Goal: Task Accomplishment & Management: Use online tool/utility

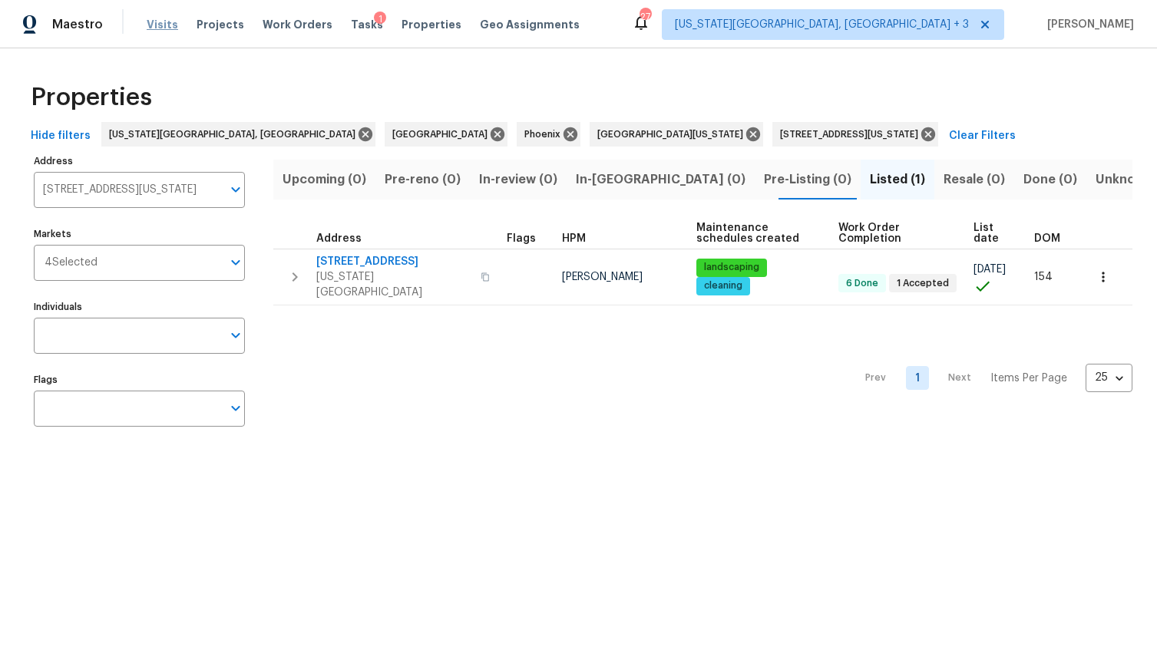
click at [169, 22] on span "Visits" at bounding box center [162, 24] width 31 height 15
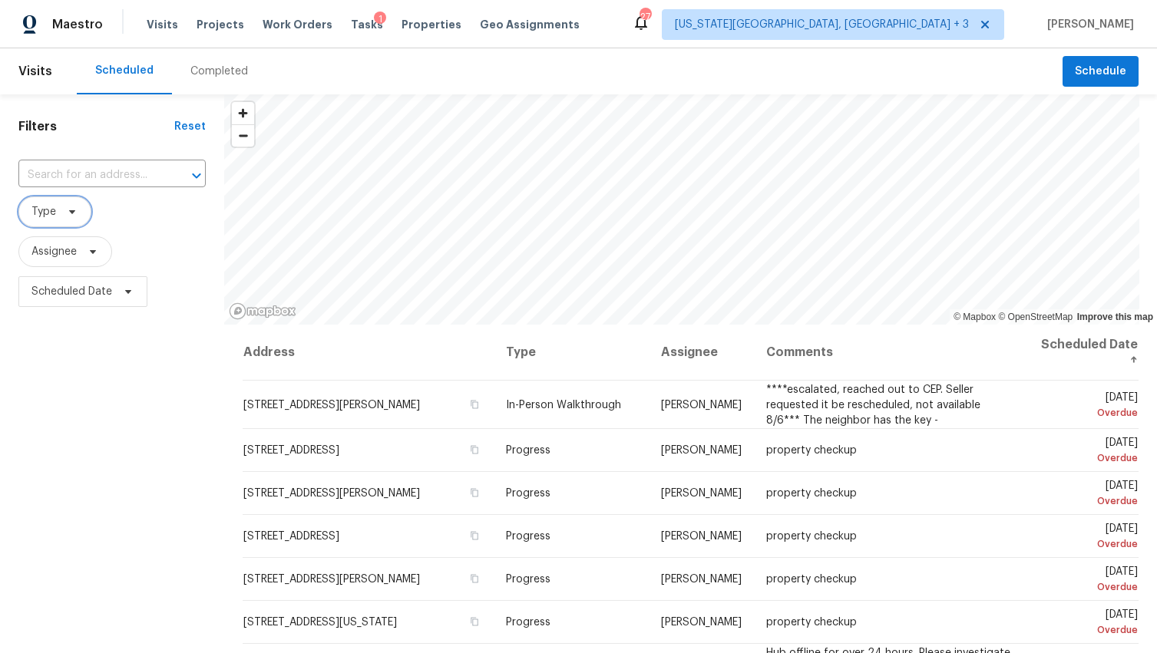
click at [69, 212] on icon at bounding box center [72, 212] width 12 height 12
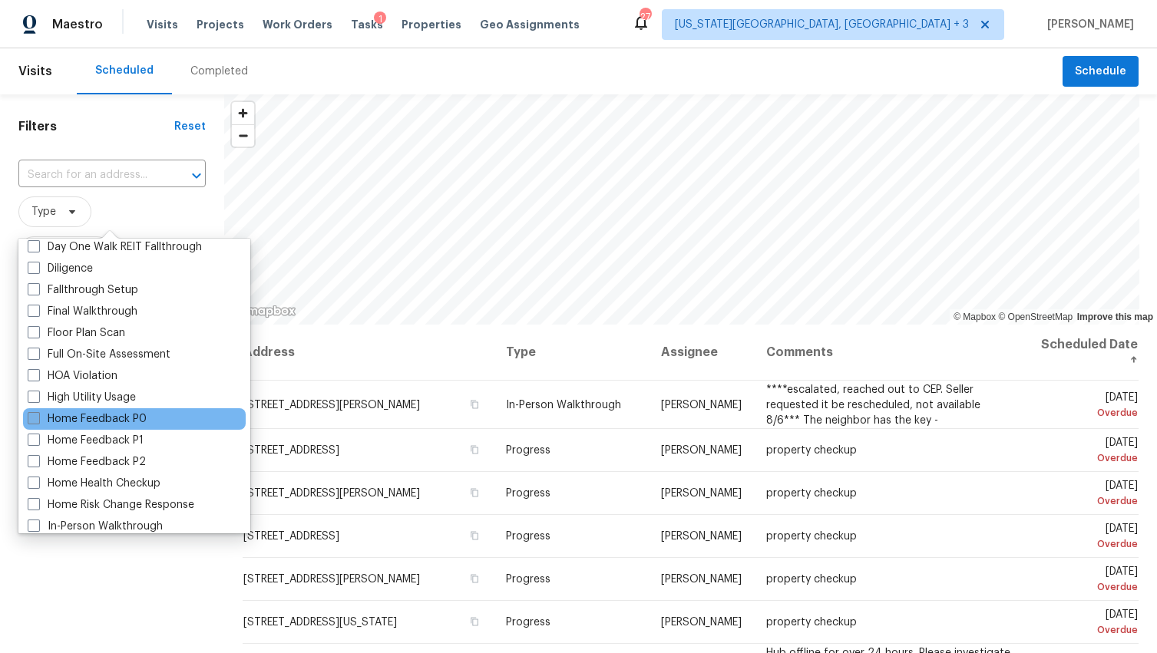
scroll to position [384, 0]
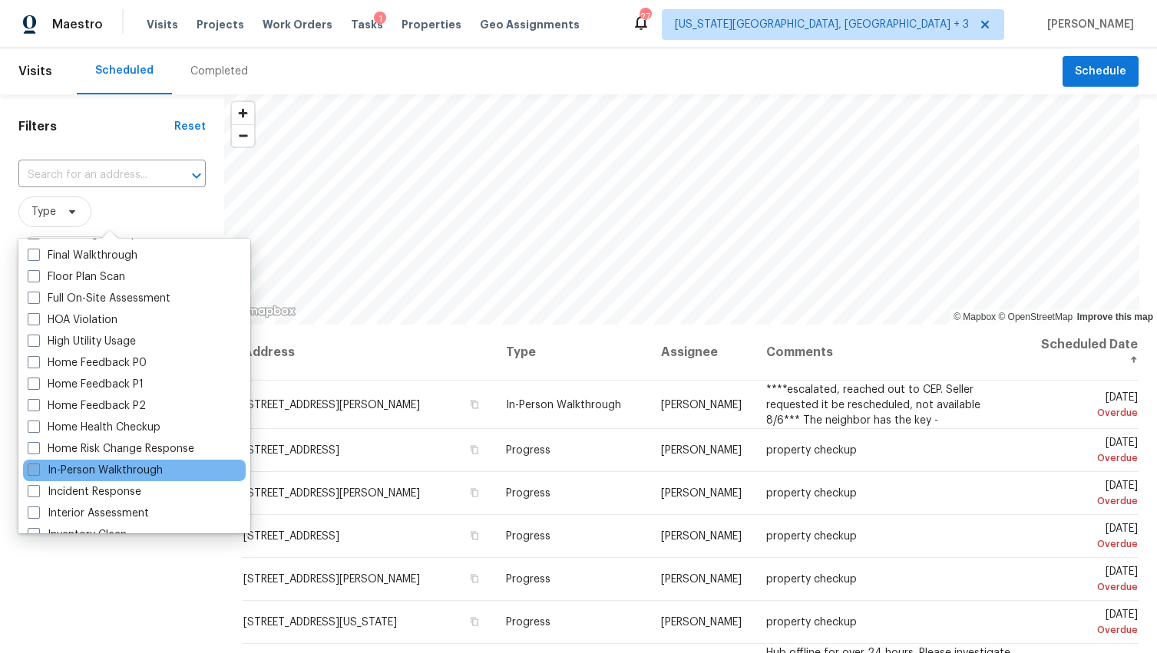
click at [84, 464] on label "In-Person Walkthrough" at bounding box center [95, 470] width 135 height 15
click at [38, 464] on input "In-Person Walkthrough" at bounding box center [33, 468] width 10 height 10
checkbox input "true"
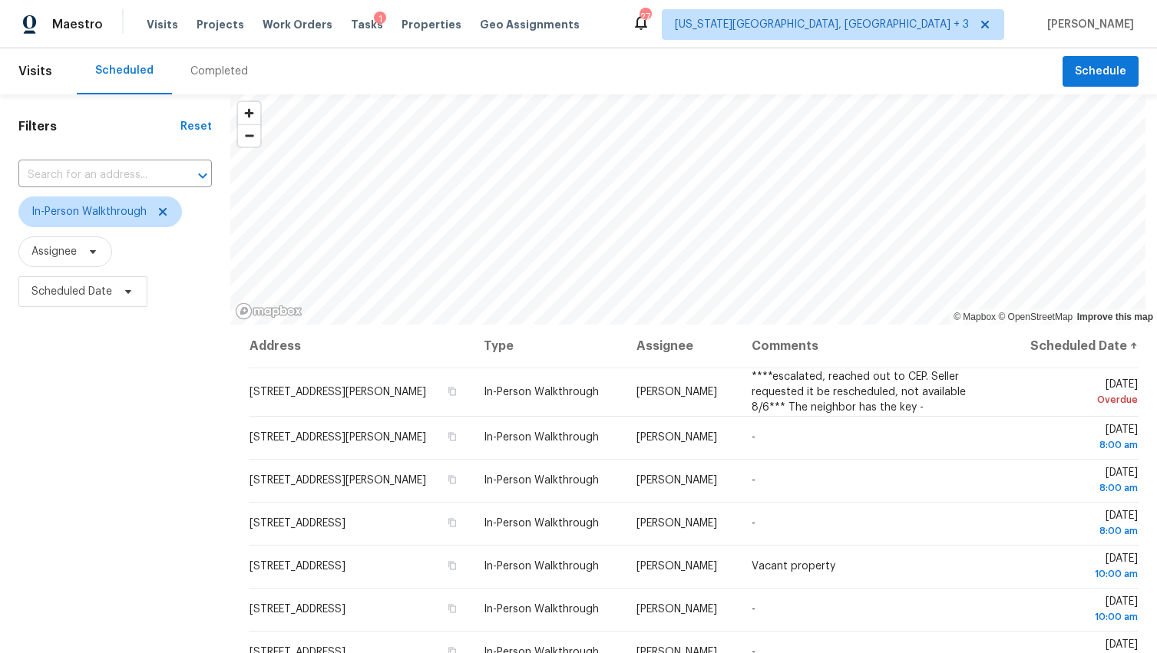
click at [71, 584] on div "Filters Reset ​ In-Person Walkthrough Assignee Scheduled Date" at bounding box center [115, 470] width 230 height 753
click at [961, 25] on span "[US_STATE][GEOGRAPHIC_DATA], [GEOGRAPHIC_DATA] + 3" at bounding box center [822, 24] width 294 height 15
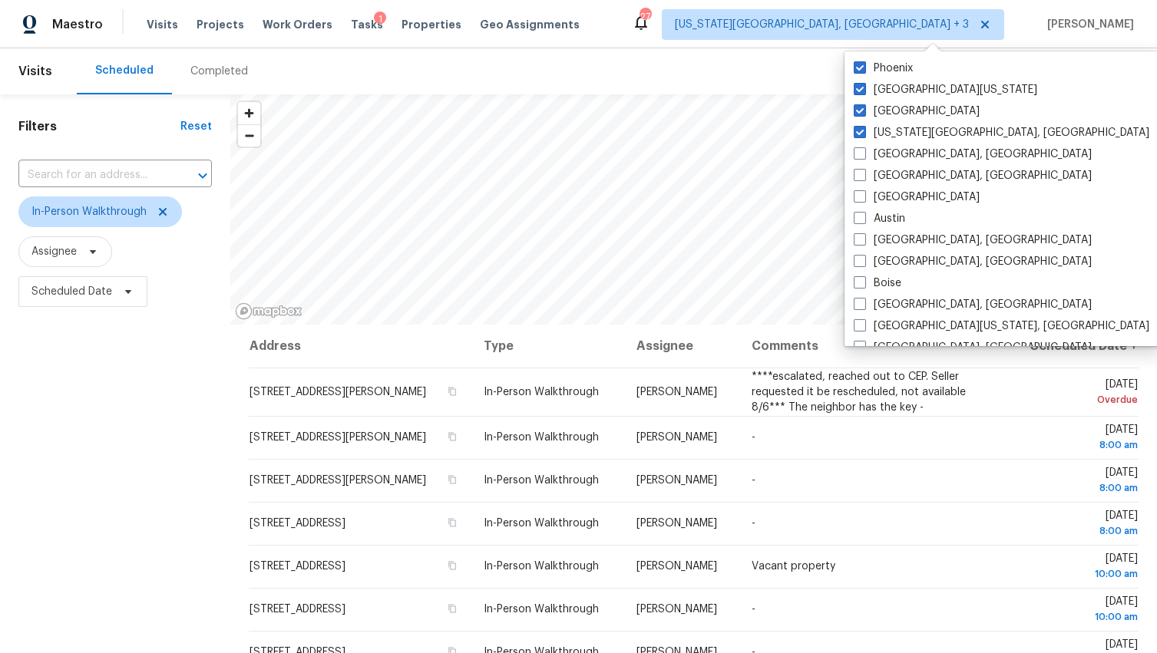
click at [756, 86] on div "Scheduled Completed" at bounding box center [570, 71] width 986 height 46
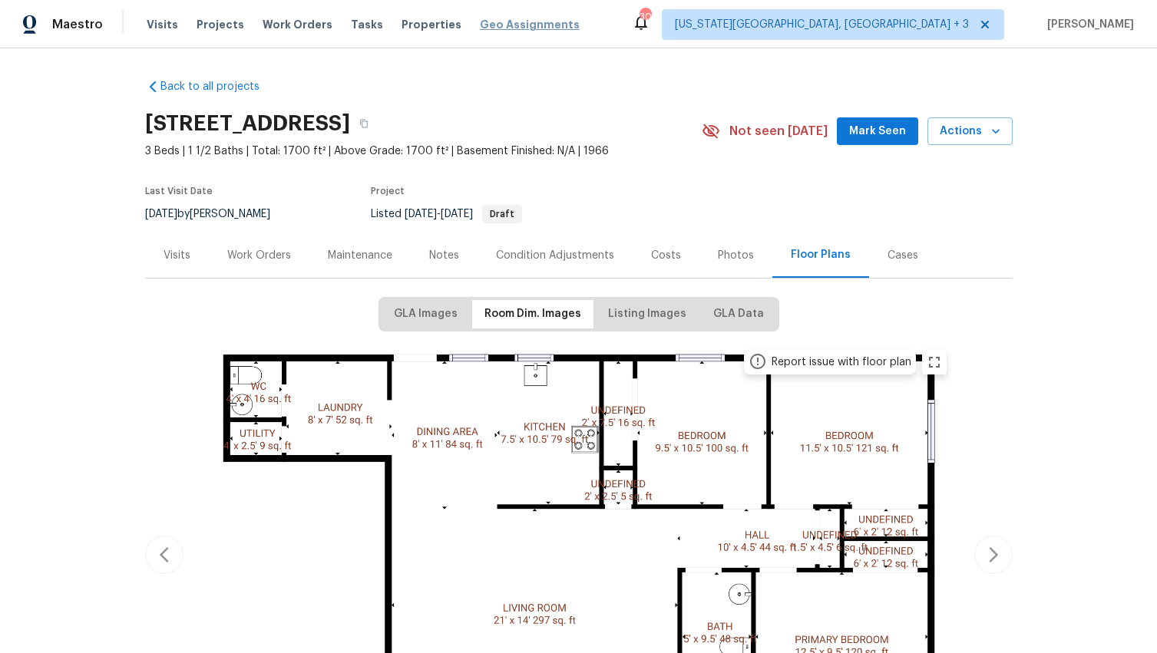
click at [482, 21] on span "Geo Assignments" at bounding box center [530, 24] width 100 height 15
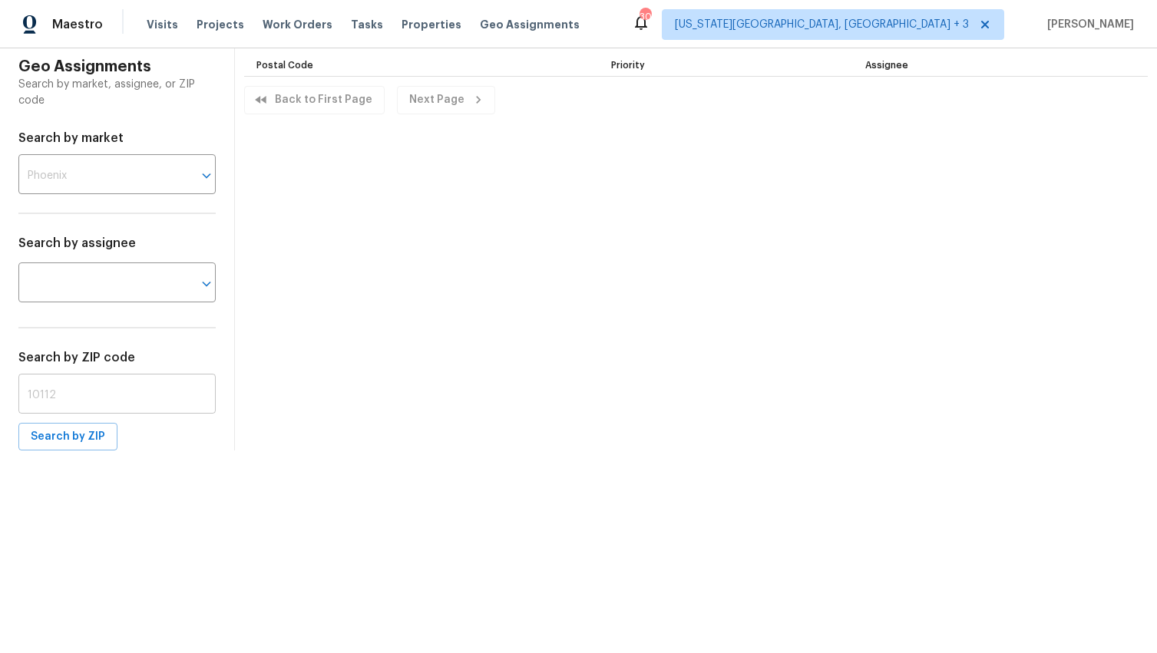
click at [115, 392] on input "text" at bounding box center [116, 396] width 197 height 36
paste input "80304"
type input "80304"
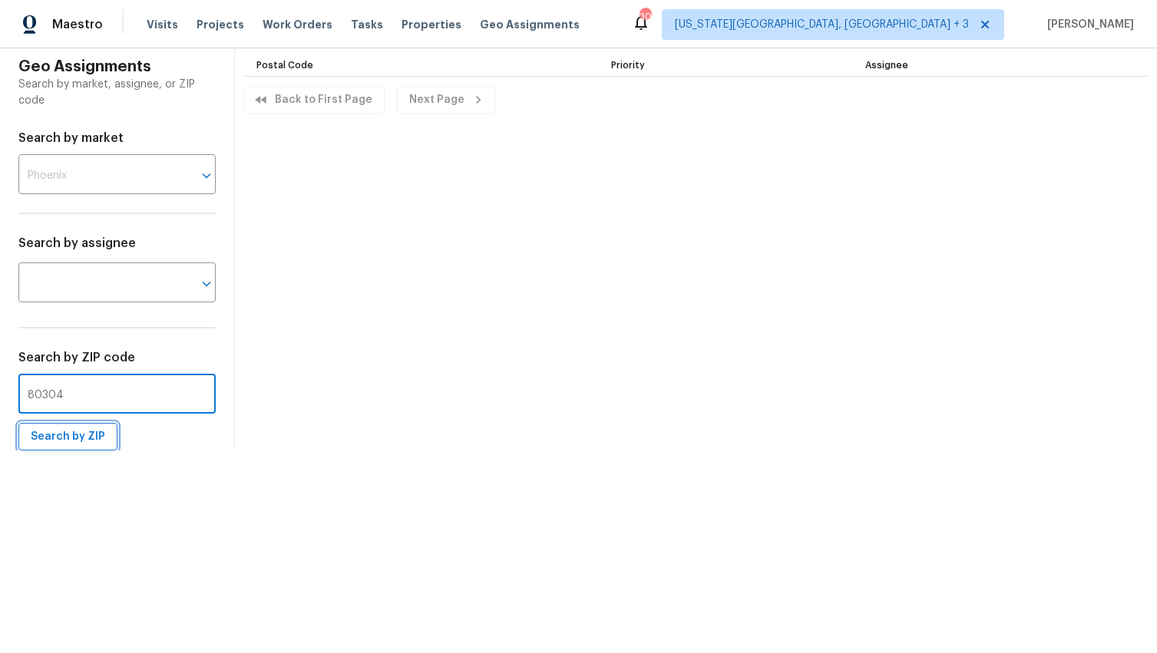
click at [91, 428] on span "Search by ZIP" at bounding box center [68, 437] width 74 height 19
